Goal: Task Accomplishment & Management: Complete application form

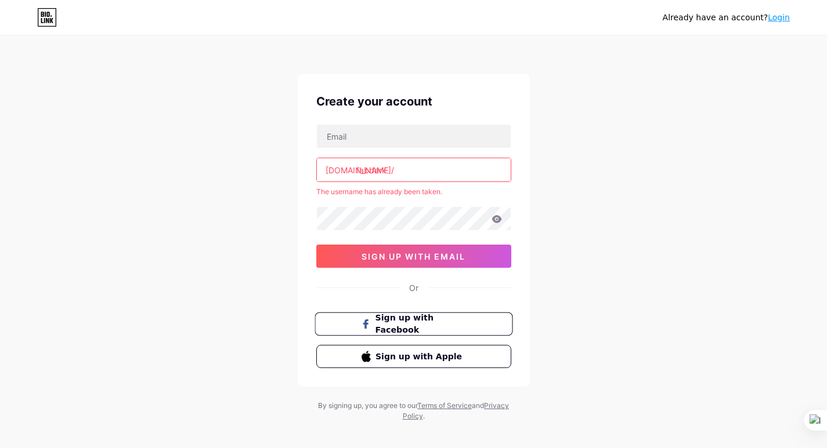
click at [384, 324] on span "Sign up with Facebook" at bounding box center [420, 324] width 91 height 25
click at [434, 313] on div "Create your account [DOMAIN_NAME]/ fabdark The username has already been taken.…" at bounding box center [414, 230] width 232 height 313
